Goal: Task Accomplishment & Management: Use online tool/utility

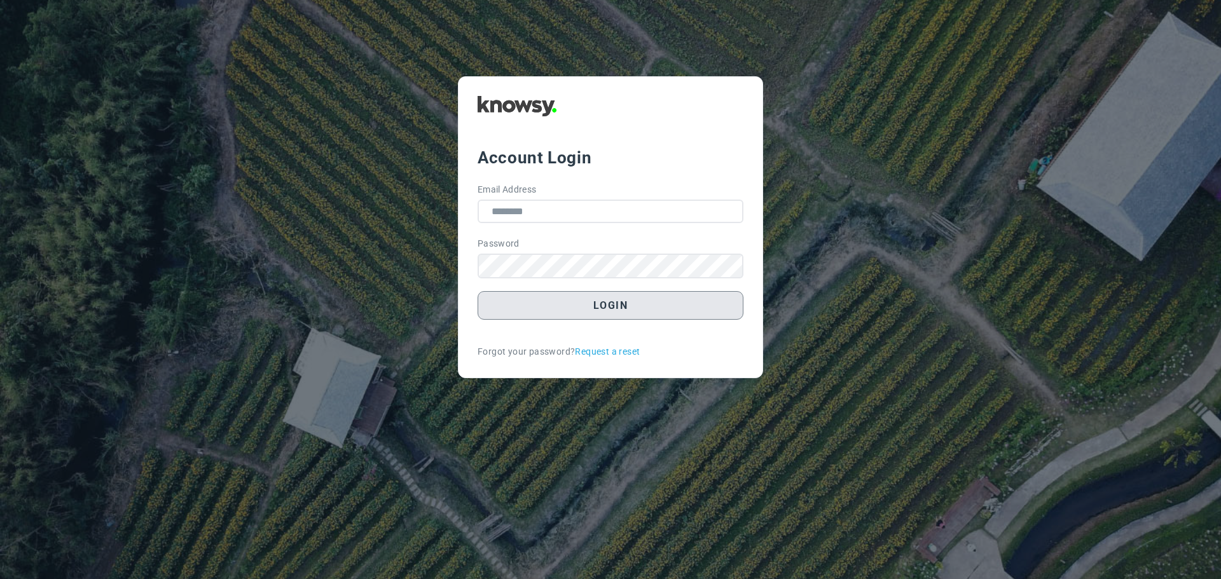
type input "**********"
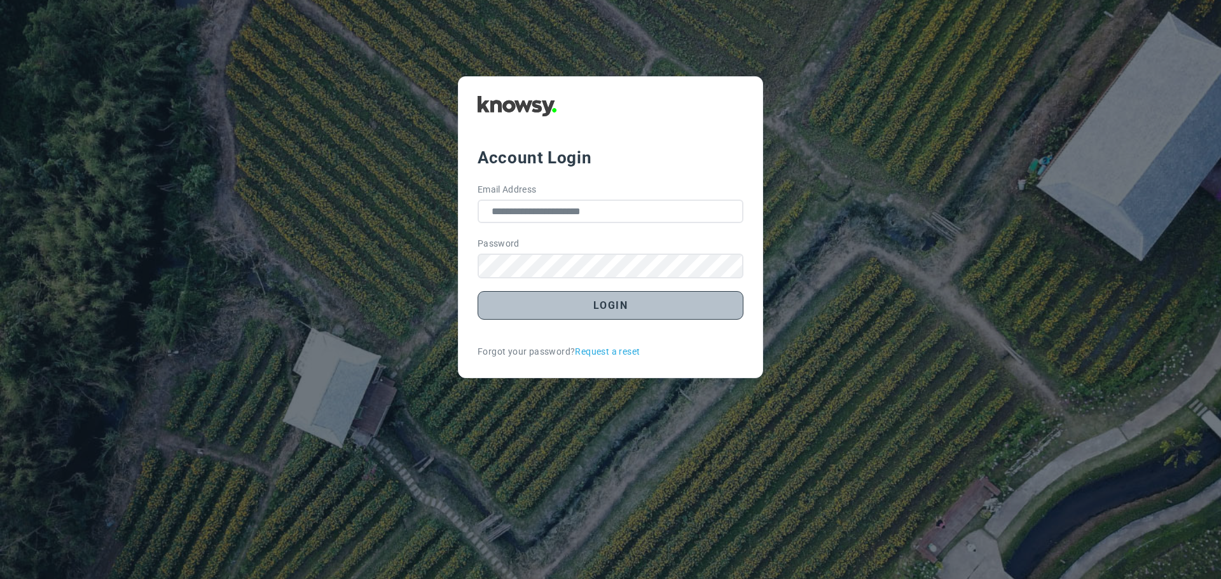
click at [596, 319] on button "Login" at bounding box center [611, 305] width 266 height 29
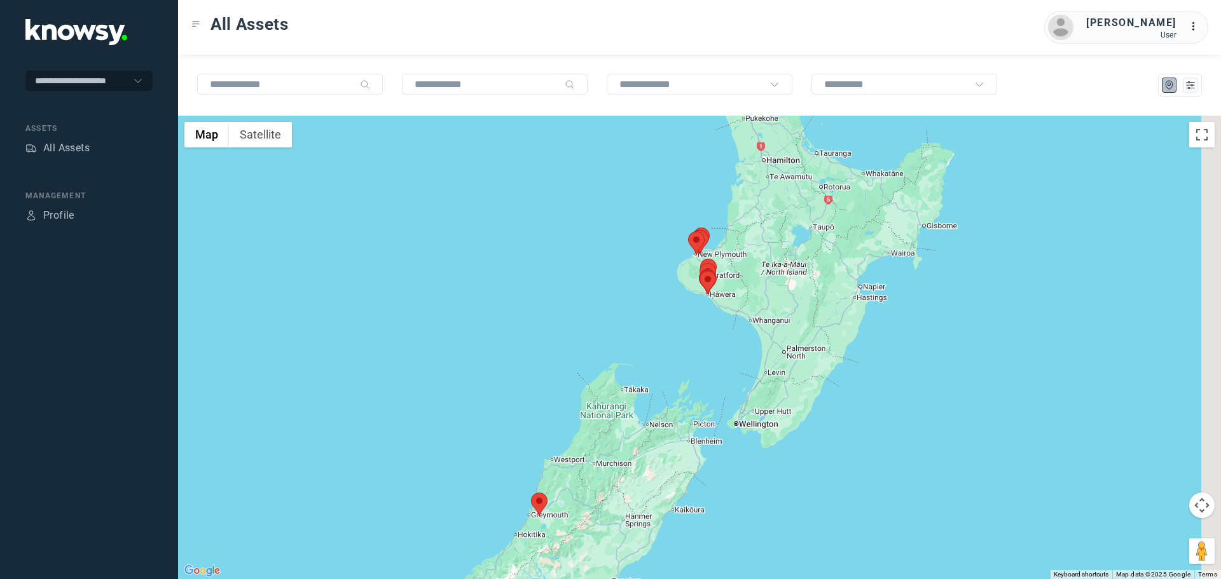
drag, startPoint x: 804, startPoint y: 249, endPoint x: 703, endPoint y: 298, distance: 112.1
click at [707, 298] on div at bounding box center [699, 348] width 1043 height 464
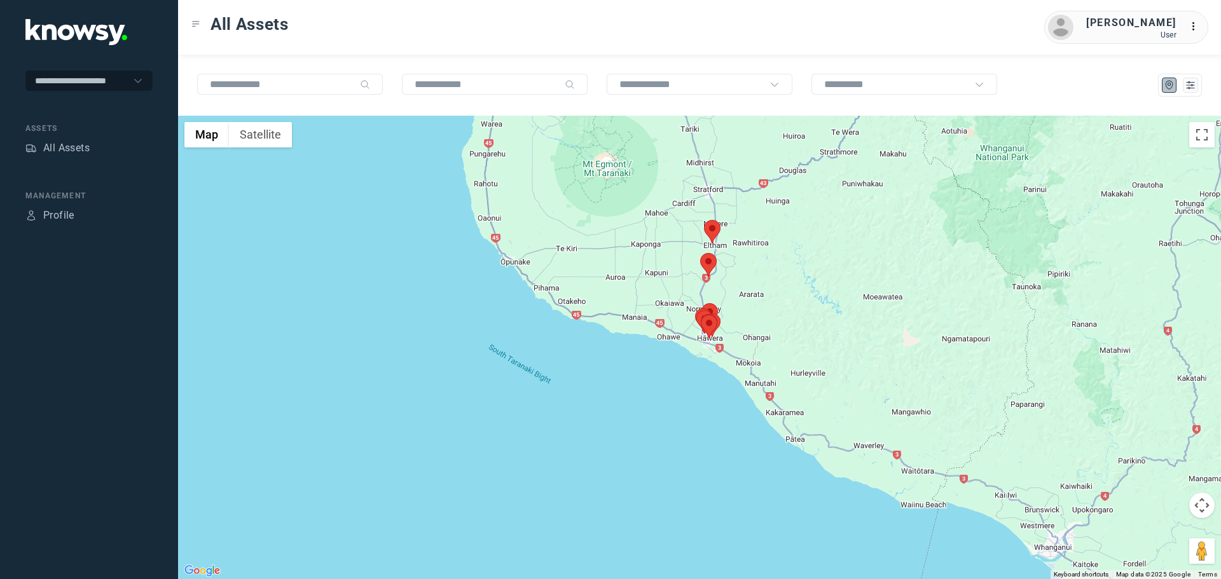
drag, startPoint x: 737, startPoint y: 273, endPoint x: 729, endPoint y: 304, distance: 32.2
click at [729, 304] on div at bounding box center [699, 348] width 1043 height 464
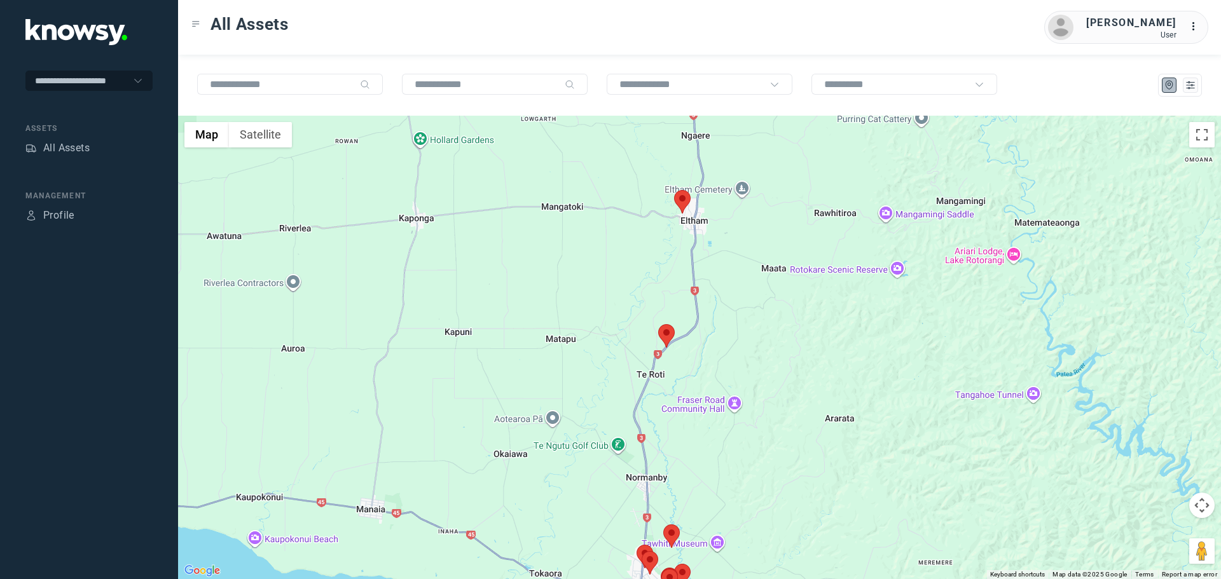
click at [658, 324] on area at bounding box center [658, 324] width 0 height 0
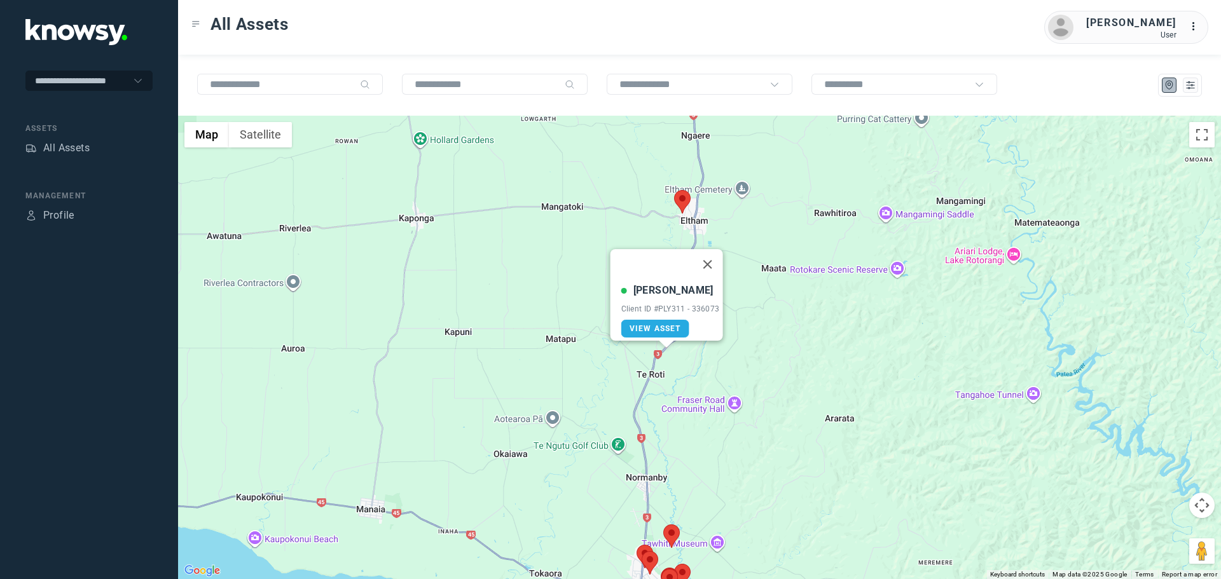
click at [713, 254] on button "Close" at bounding box center [707, 264] width 31 height 31
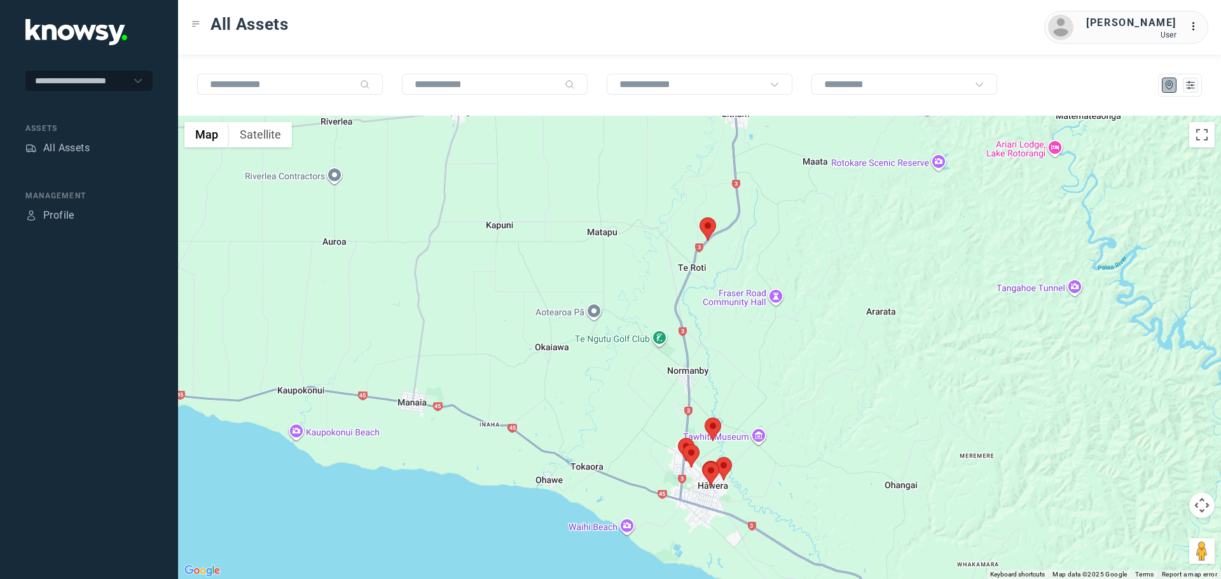
drag, startPoint x: 661, startPoint y: 536, endPoint x: 710, endPoint y: 406, distance: 139.5
click at [710, 406] on div at bounding box center [699, 348] width 1043 height 464
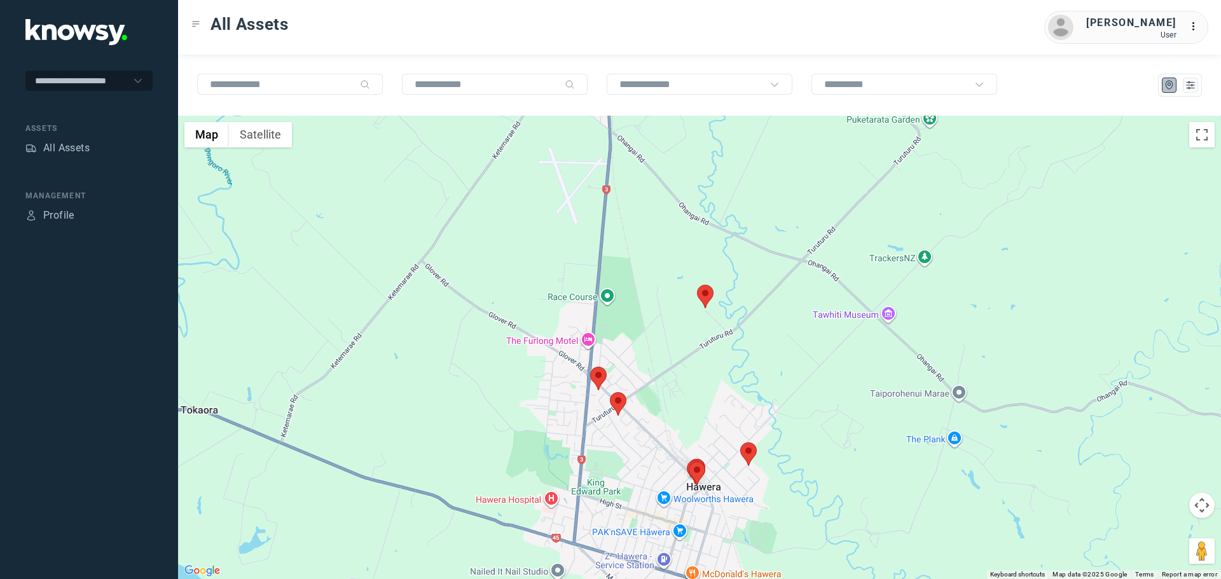
click at [740, 443] on area at bounding box center [740, 443] width 0 height 0
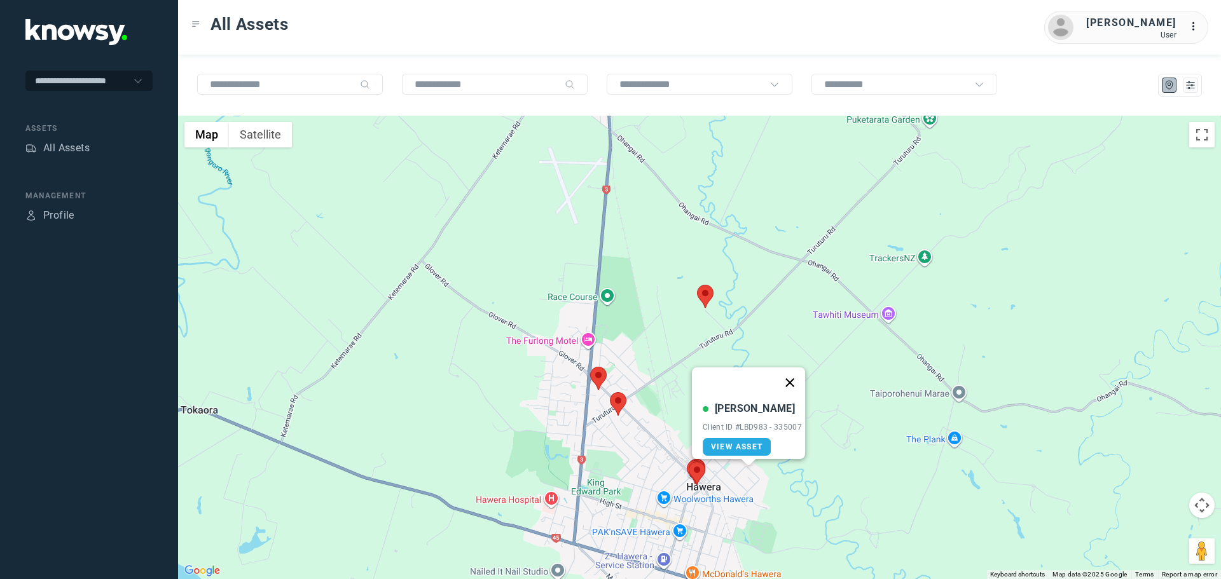
click at [797, 376] on button "Close" at bounding box center [790, 383] width 31 height 31
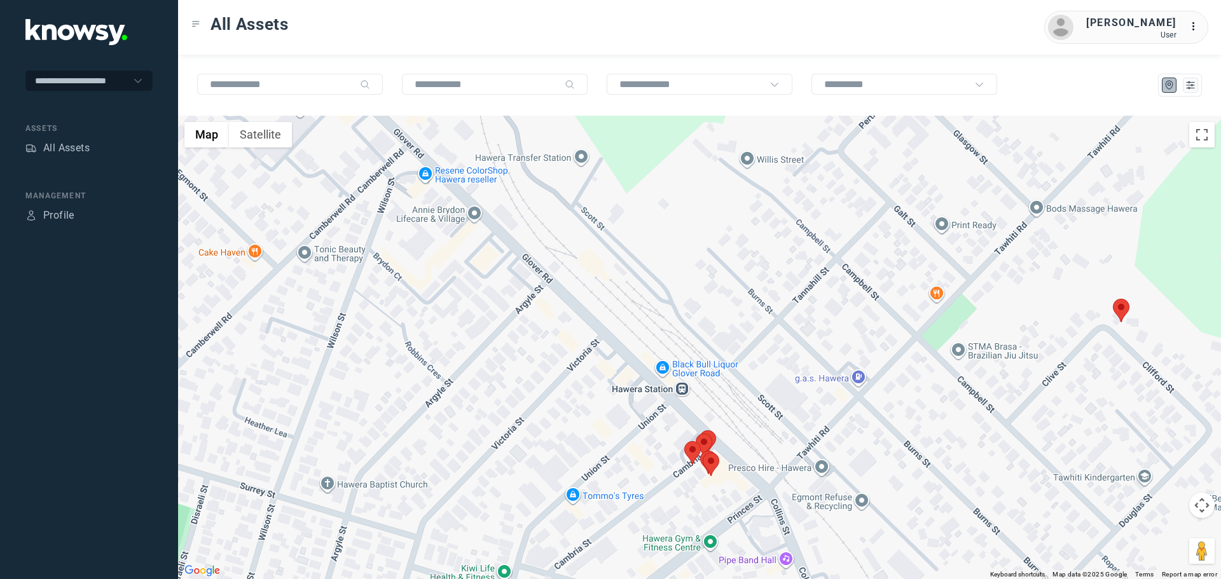
drag, startPoint x: 719, startPoint y: 526, endPoint x: 707, endPoint y: 470, distance: 57.3
click at [707, 470] on div at bounding box center [699, 348] width 1043 height 464
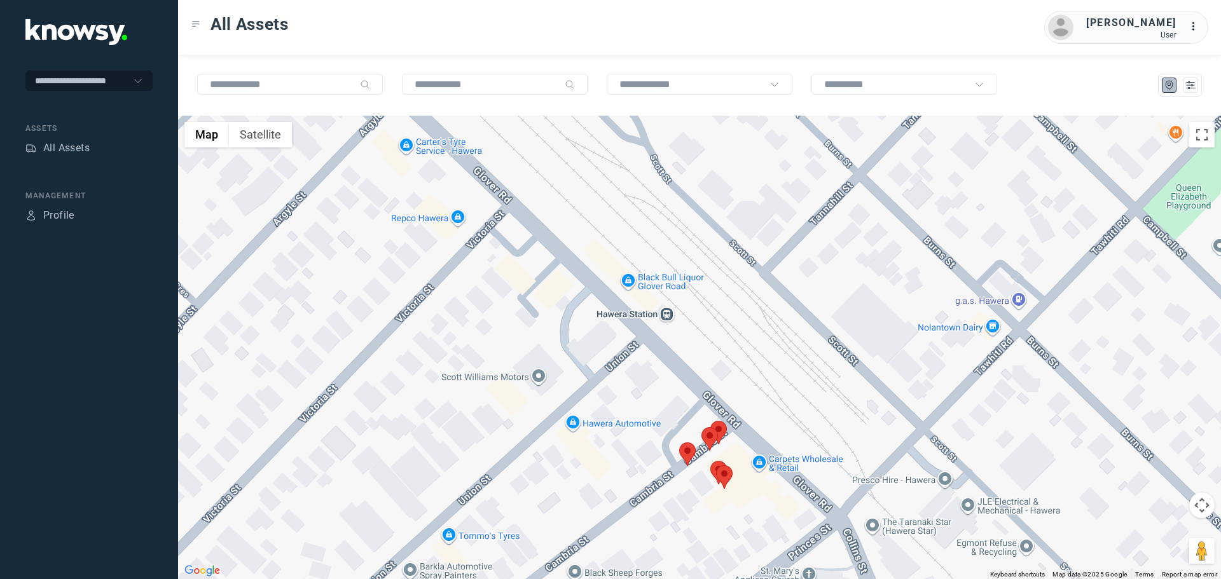
click at [679, 443] on area at bounding box center [679, 443] width 0 height 0
click at [734, 374] on button "Close" at bounding box center [729, 383] width 31 height 31
click at [701, 427] on area at bounding box center [701, 427] width 0 height 0
click at [766, 357] on button "Close" at bounding box center [753, 367] width 31 height 31
click at [710, 421] on area at bounding box center [710, 421] width 0 height 0
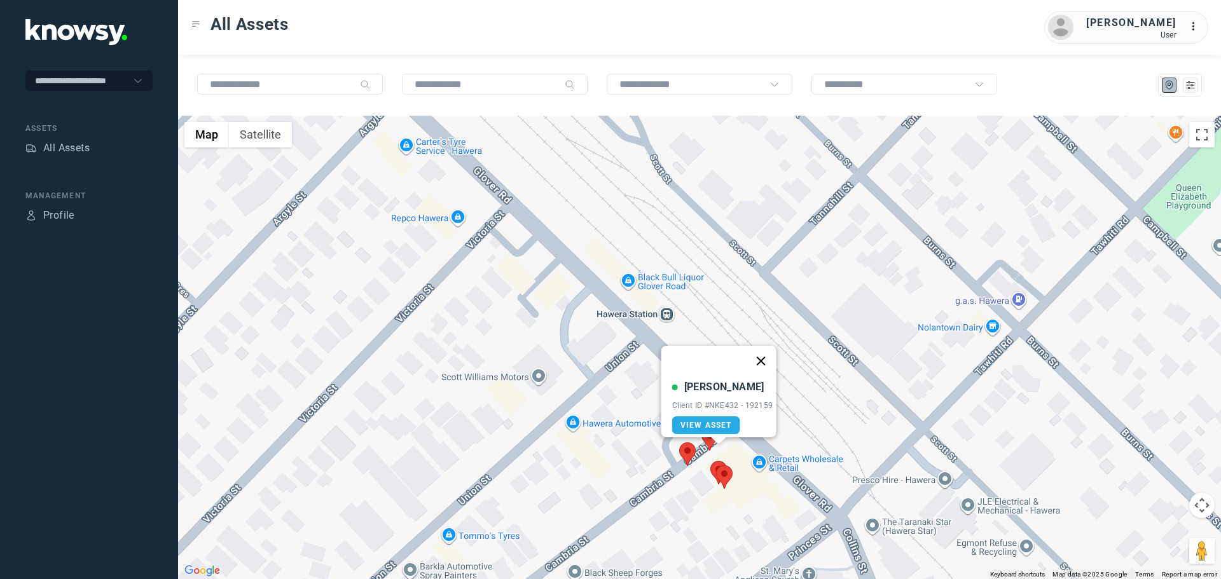
click at [768, 353] on button "Close" at bounding box center [760, 361] width 31 height 31
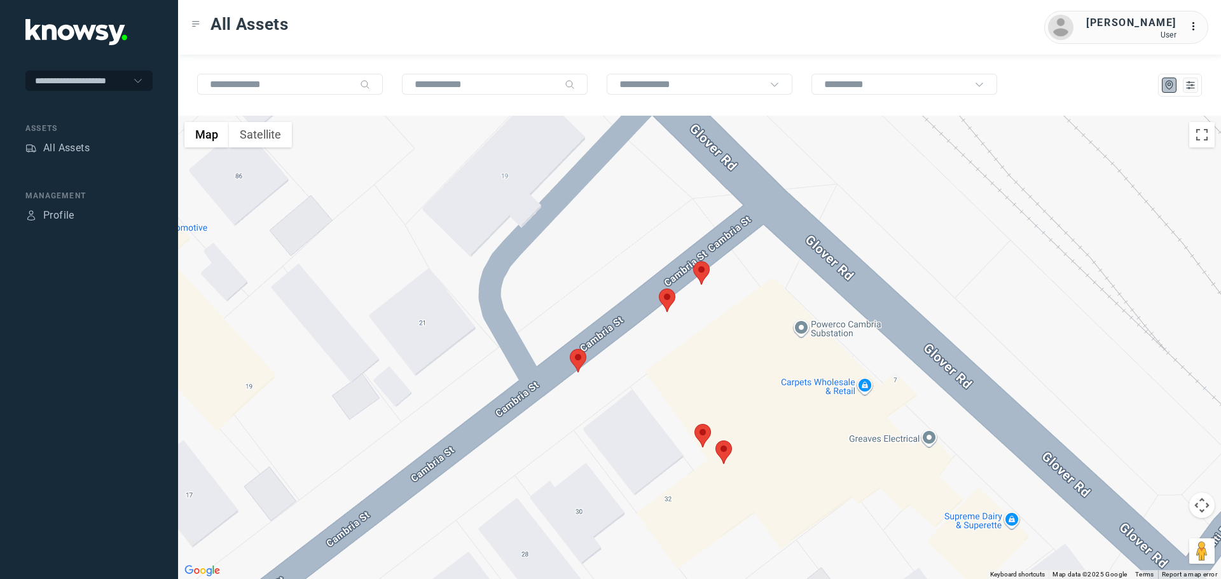
click at [694, 424] on area at bounding box center [694, 424] width 0 height 0
click at [753, 357] on button "Close" at bounding box center [743, 364] width 31 height 31
click at [715, 441] on area at bounding box center [715, 441] width 0 height 0
click at [775, 376] on button "Close" at bounding box center [765, 381] width 31 height 31
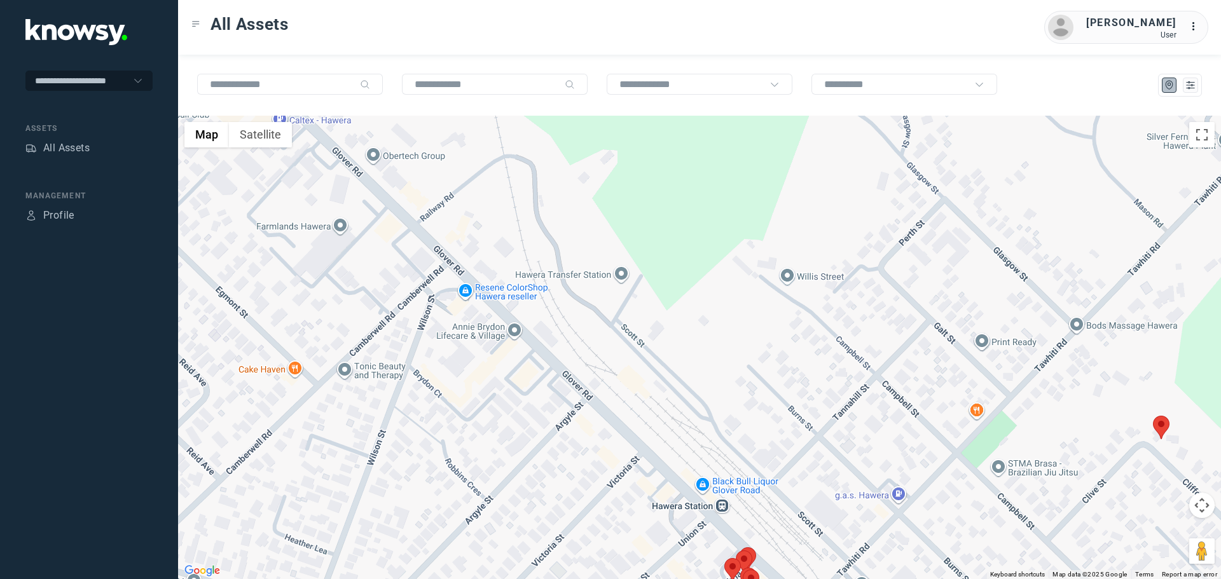
drag, startPoint x: 729, startPoint y: 280, endPoint x: 732, endPoint y: 483, distance: 202.9
click at [732, 483] on div at bounding box center [699, 348] width 1043 height 464
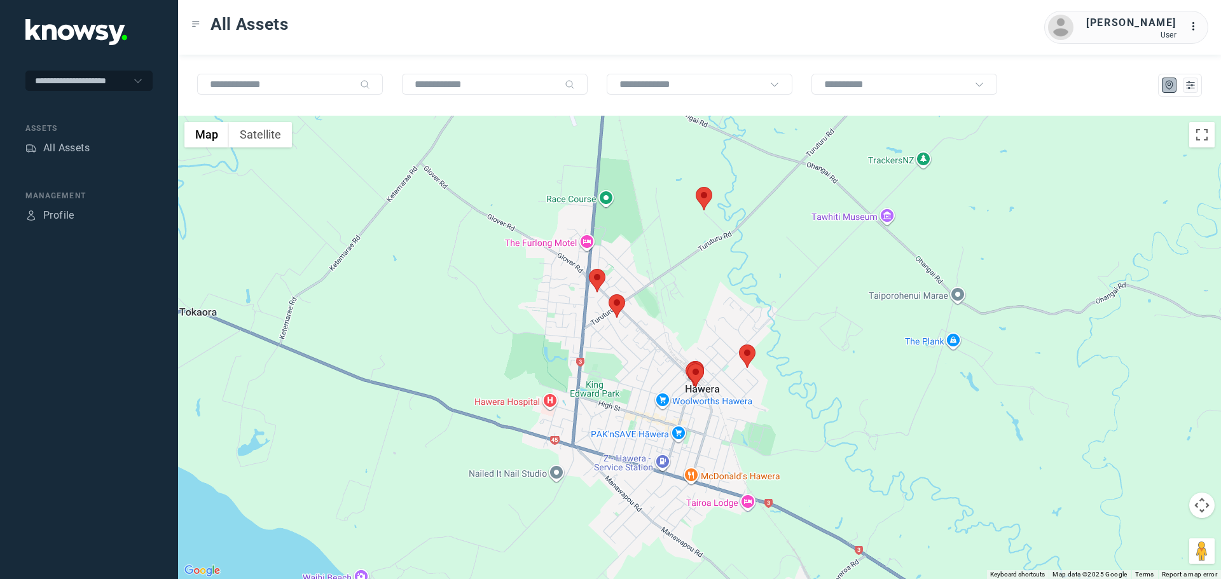
drag, startPoint x: 645, startPoint y: 261, endPoint x: 728, endPoint y: 405, distance: 166.1
click at [725, 411] on div at bounding box center [699, 348] width 1043 height 464
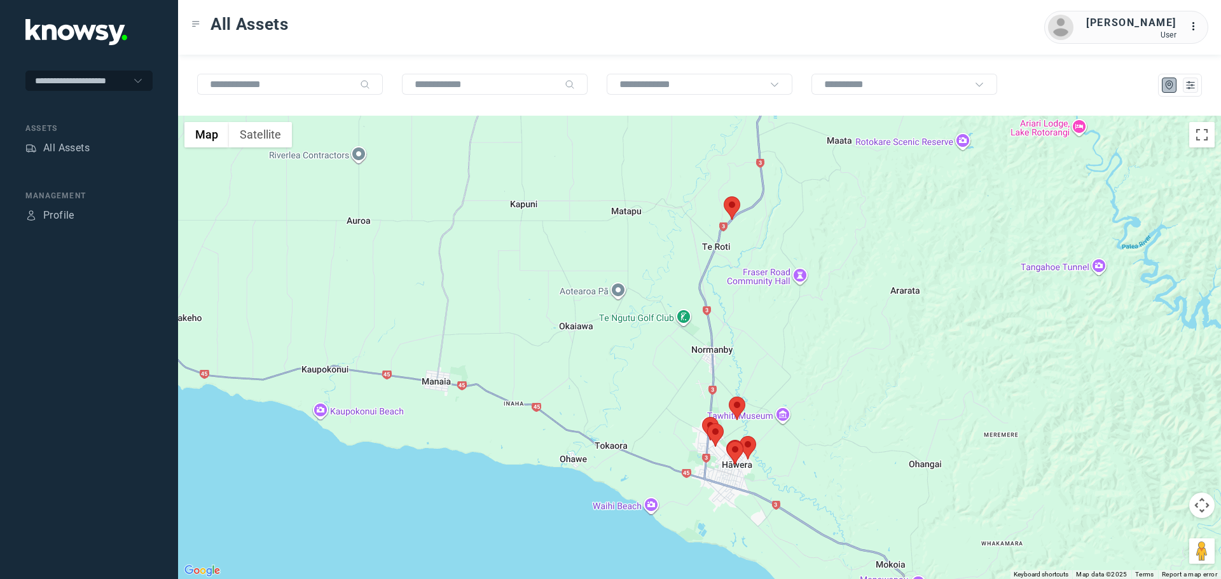
drag, startPoint x: 709, startPoint y: 328, endPoint x: 704, endPoint y: 390, distance: 61.9
click at [704, 390] on div at bounding box center [699, 348] width 1043 height 464
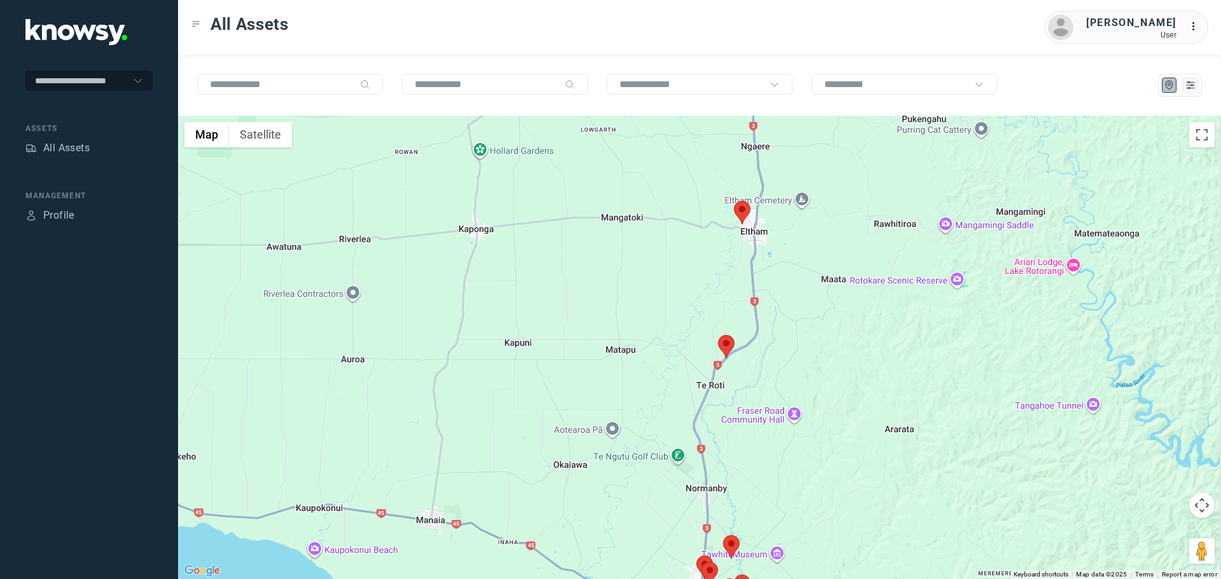
drag, startPoint x: 735, startPoint y: 316, endPoint x: 719, endPoint y: 336, distance: 25.8
click at [728, 356] on div at bounding box center [699, 348] width 1043 height 464
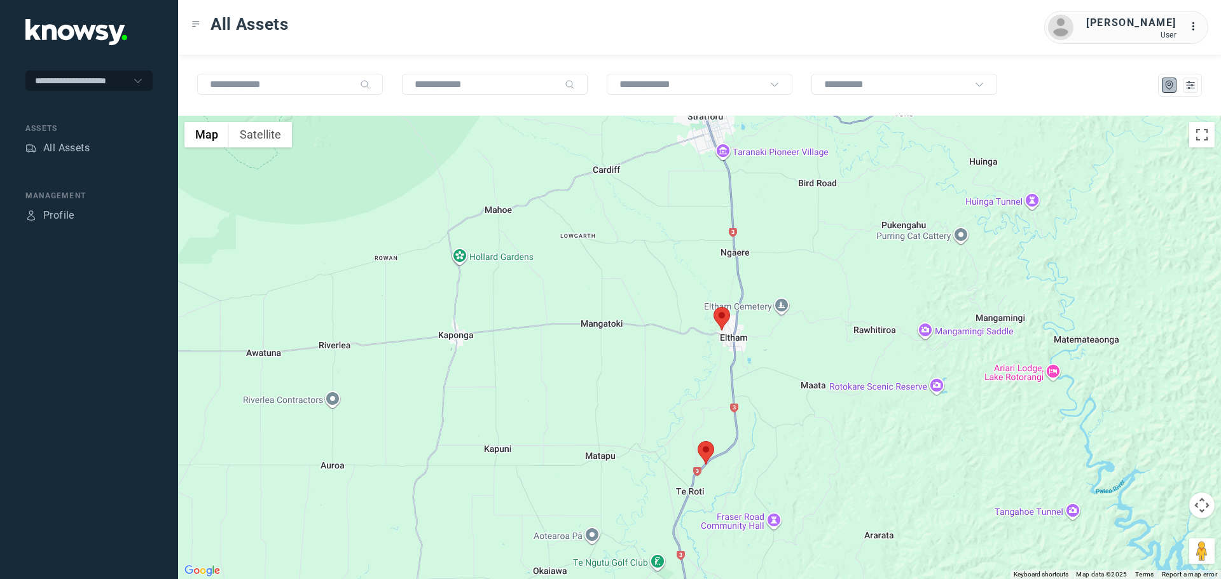
click at [714, 307] on area at bounding box center [714, 307] width 0 height 0
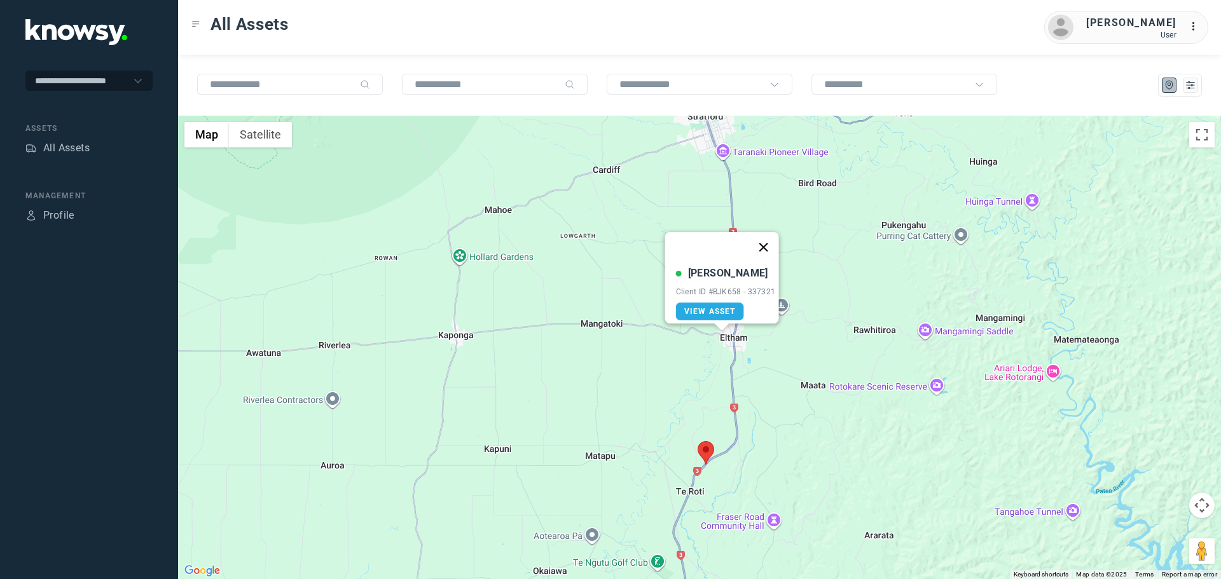
click at [764, 240] on button "Close" at bounding box center [763, 247] width 31 height 31
